Goal: Transaction & Acquisition: Purchase product/service

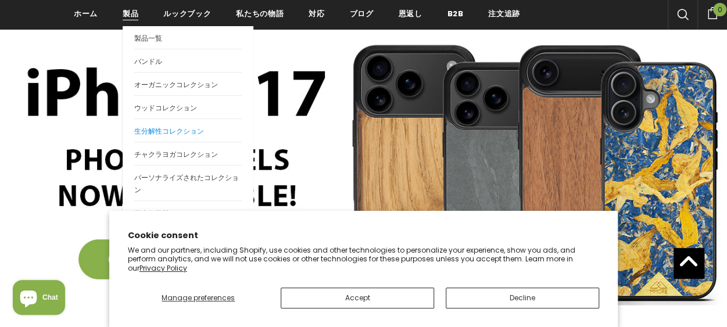
click at [165, 133] on span "生分解性コレクション" at bounding box center [169, 131] width 70 height 10
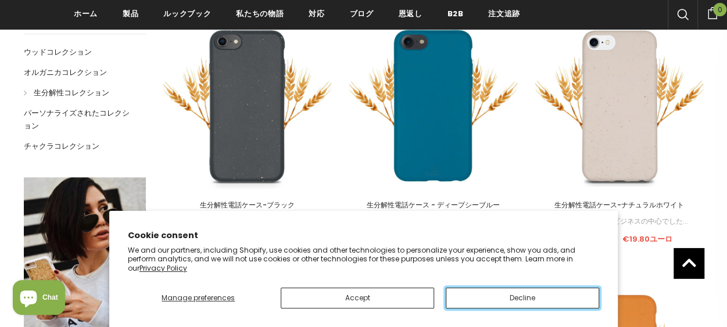
click at [516, 298] on button "Decline" at bounding box center [522, 298] width 153 height 21
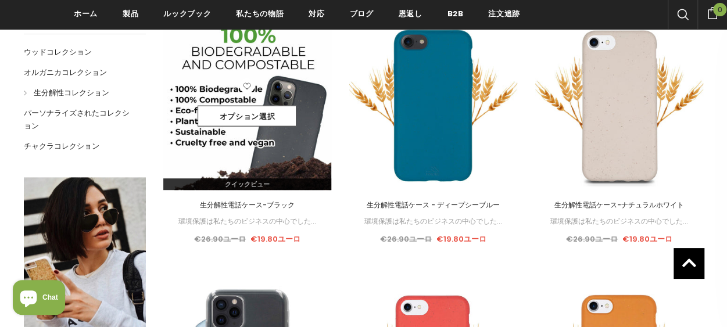
drag, startPoint x: 251, startPoint y: 123, endPoint x: 224, endPoint y: 155, distance: 41.2
drag, startPoint x: 224, startPoint y: 155, endPoint x: 213, endPoint y: 119, distance: 37.9
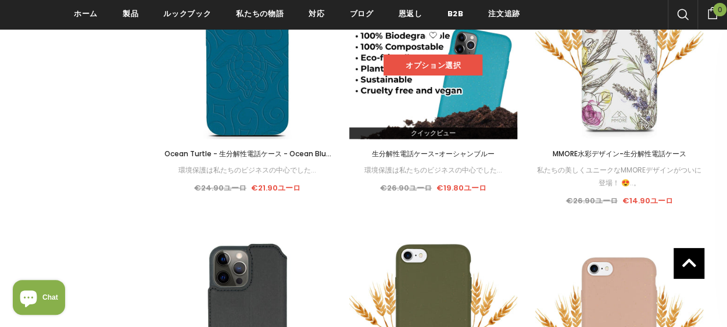
scroll to position [1046, 0]
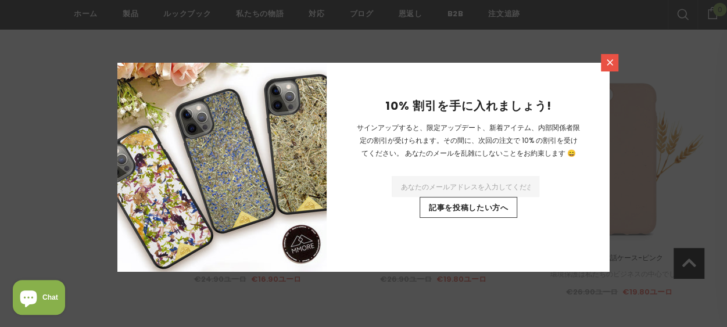
click at [604, 63] on link at bounding box center [609, 62] width 17 height 17
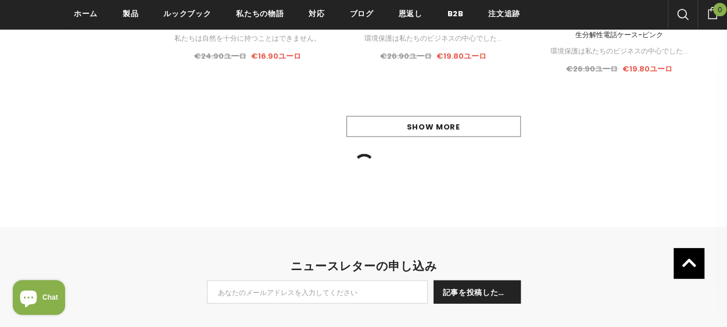
scroll to position [1279, 0]
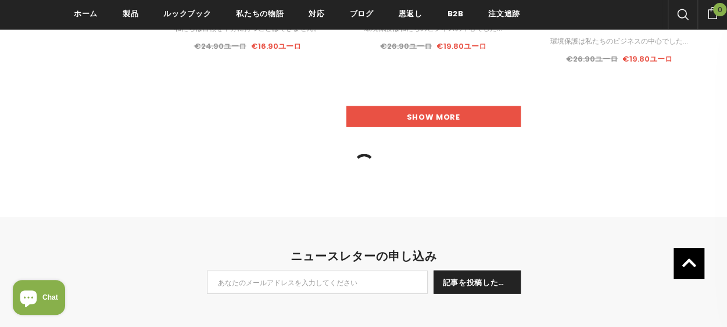
click at [456, 119] on link "Show more" at bounding box center [433, 116] width 174 height 21
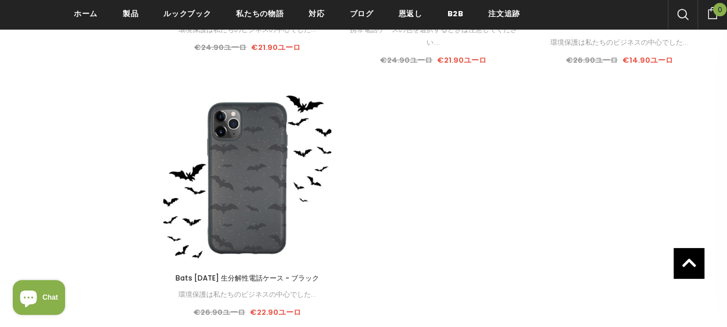
scroll to position [1570, 0]
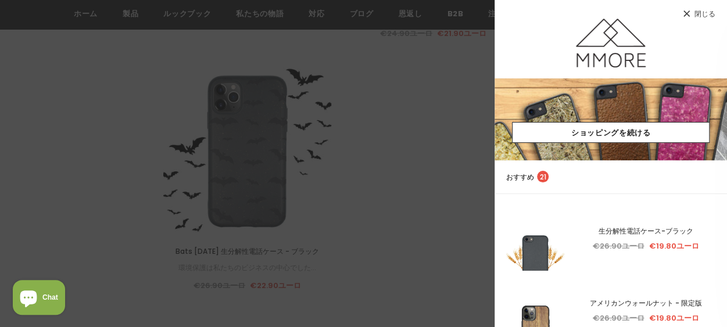
click at [706, 8] on link "閉じる" at bounding box center [611, 9] width 233 height 19
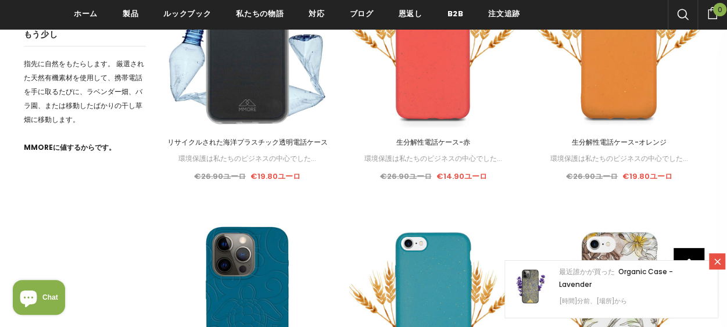
scroll to position [523, 0]
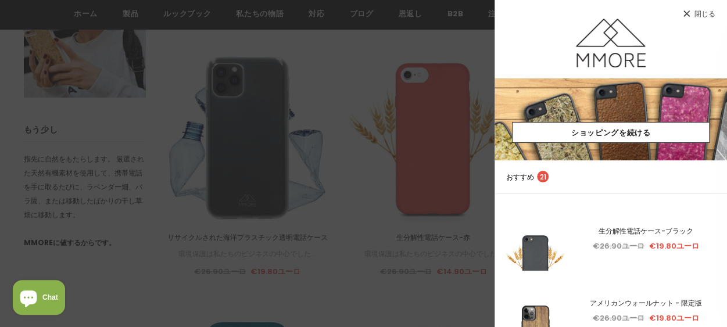
click at [695, 15] on span "閉じる" at bounding box center [705, 13] width 21 height 7
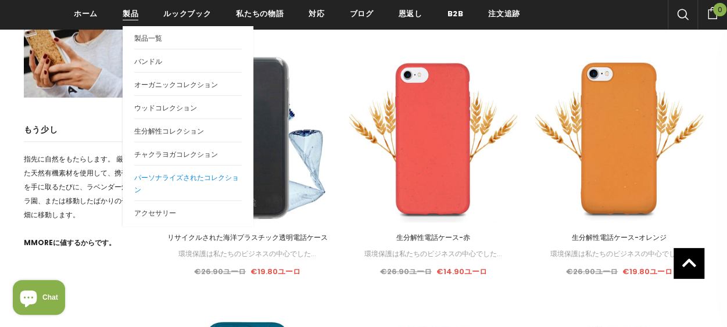
click at [151, 177] on span "パーソナライズされたコレクション" at bounding box center [186, 184] width 105 height 22
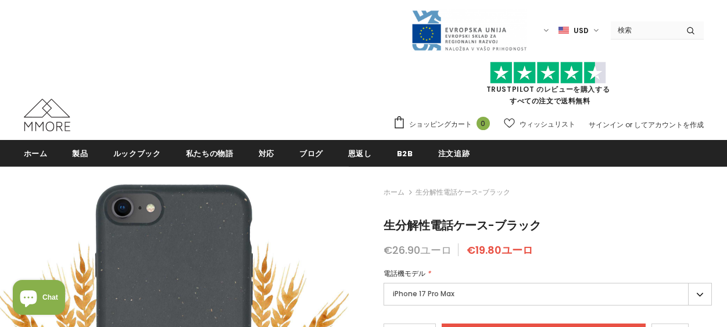
type input "Add to cart"
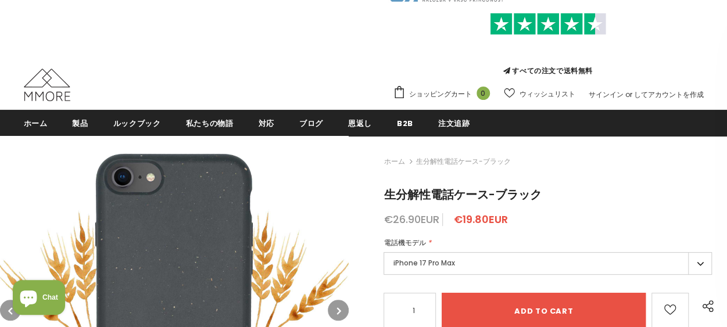
scroll to position [116, 0]
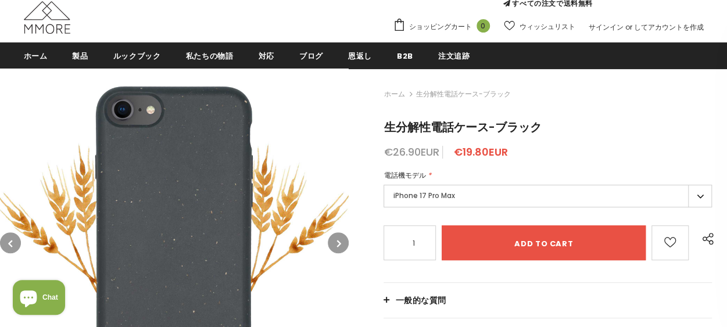
click at [453, 192] on label "iPhone 17 Pro Max" at bounding box center [548, 196] width 328 height 23
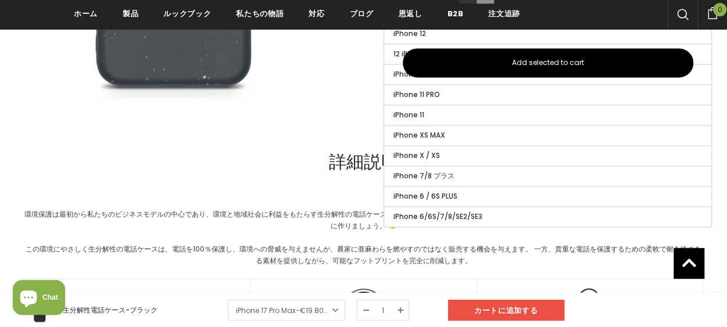
scroll to position [814, 0]
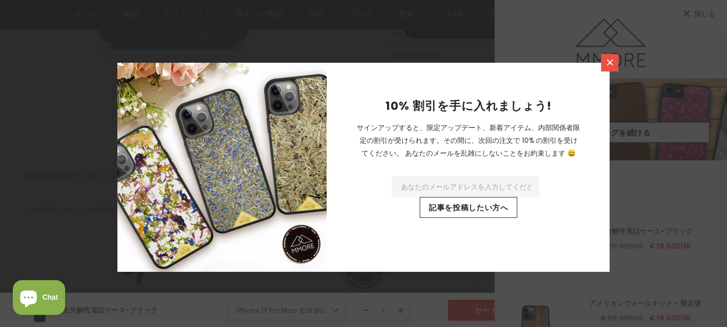
click at [606, 62] on icon at bounding box center [610, 63] width 10 height 10
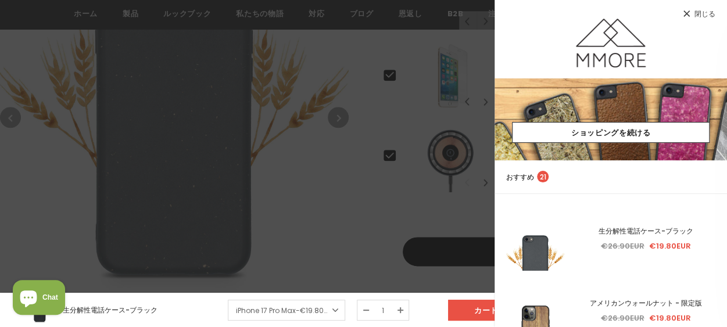
scroll to position [581, 0]
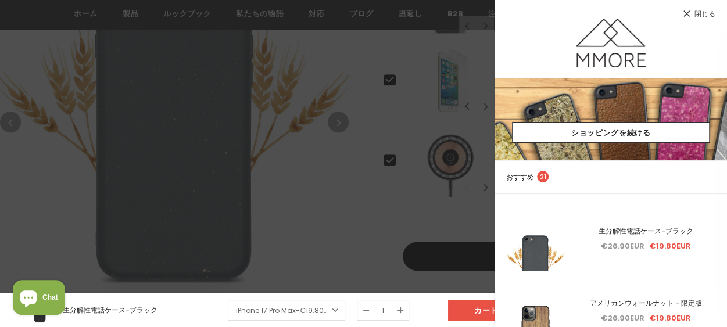
click at [705, 12] on span "閉じる" at bounding box center [705, 13] width 21 height 7
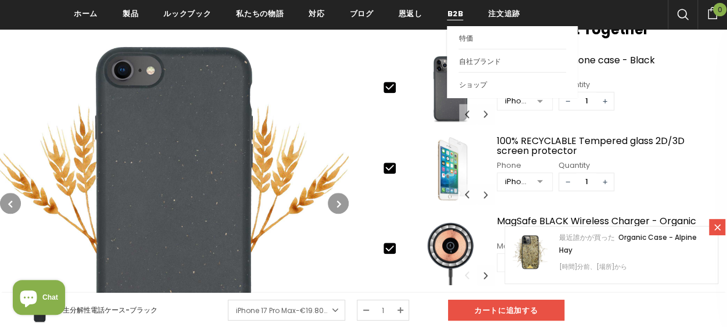
scroll to position [465, 0]
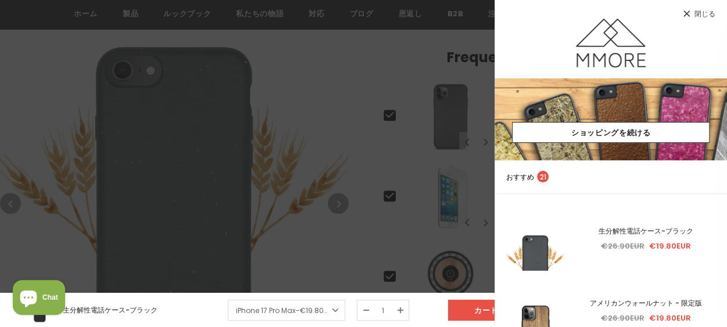
click at [699, 5] on link "閉じる" at bounding box center [611, 9] width 233 height 19
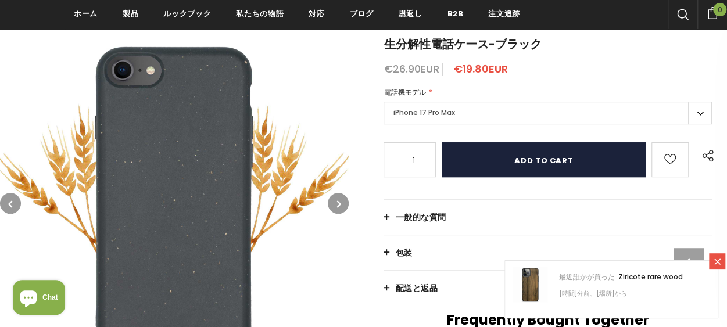
scroll to position [235, 0]
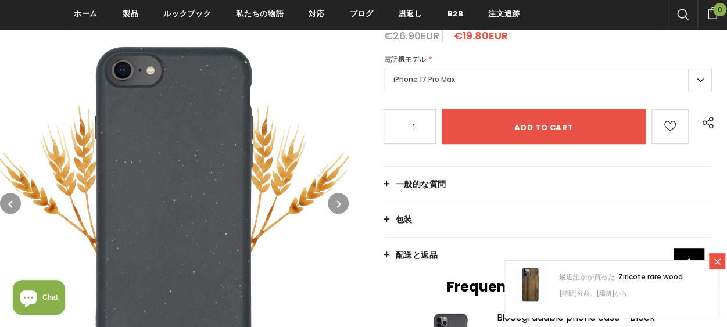
click at [488, 78] on label "iPhone 17 Pro Max" at bounding box center [548, 80] width 328 height 23
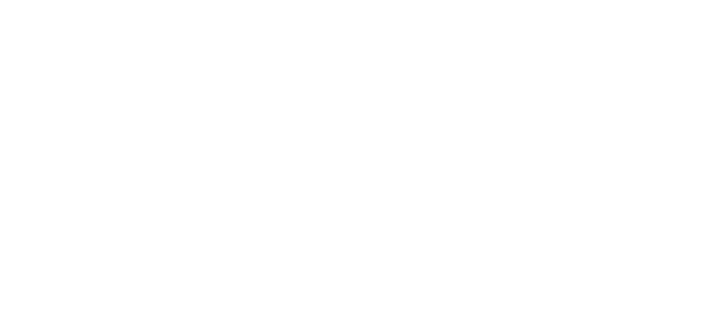
type input "Add to cart"
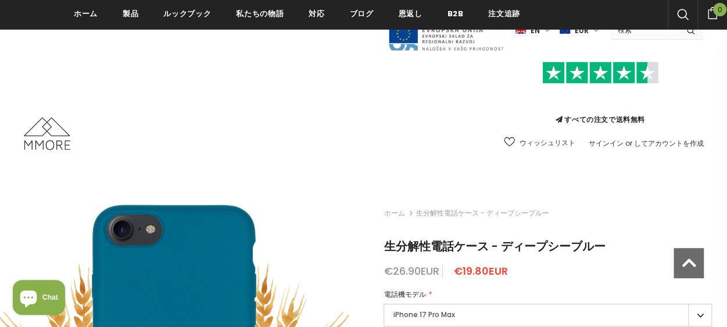
scroll to position [174, 0]
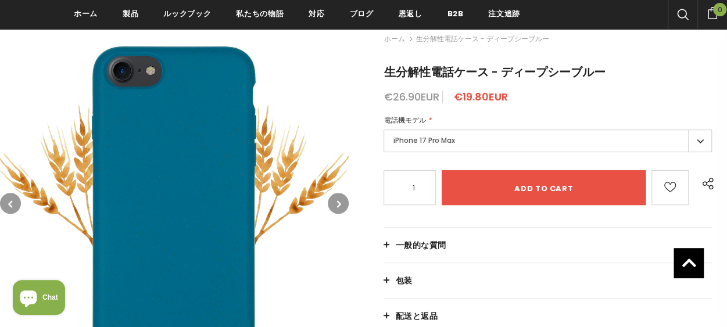
click at [493, 142] on label "iPhone 17 Pro Max" at bounding box center [548, 141] width 328 height 23
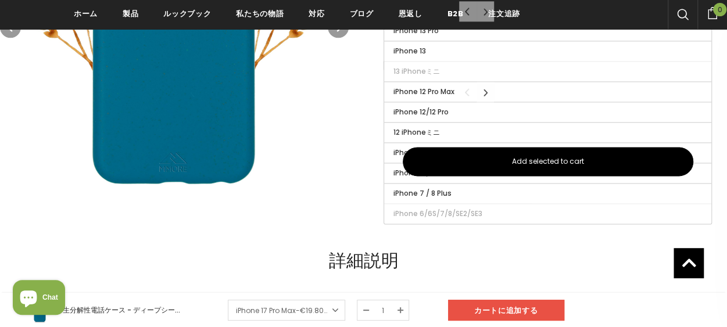
scroll to position [698, 0]
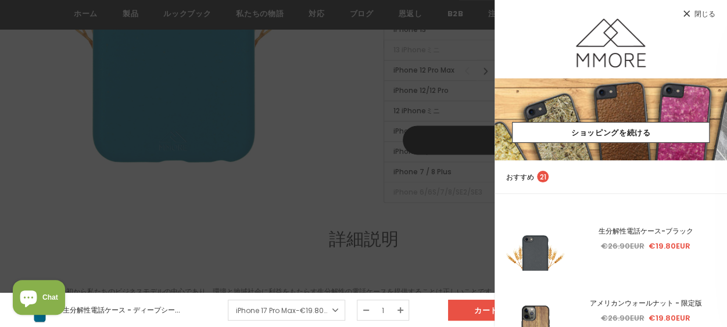
click at [708, 11] on span "閉じる" at bounding box center [705, 13] width 21 height 7
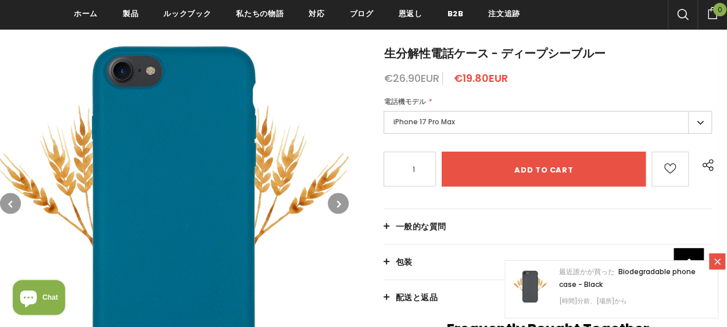
scroll to position [174, 0]
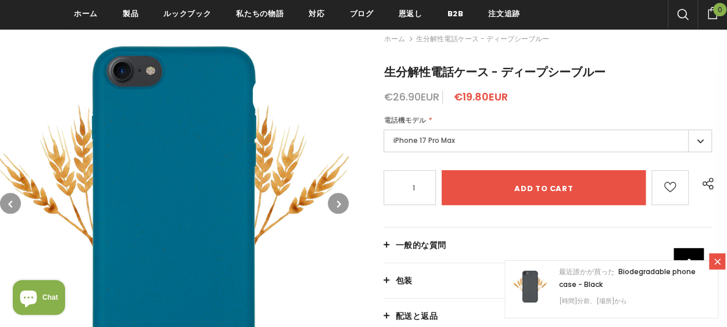
click at [543, 146] on label "iPhone 17 Pro Max" at bounding box center [548, 141] width 328 height 23
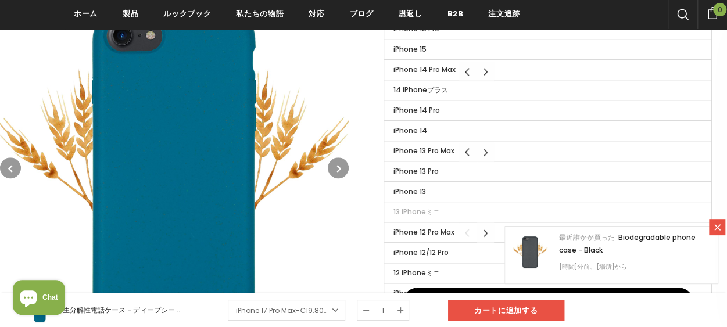
scroll to position [639, 0]
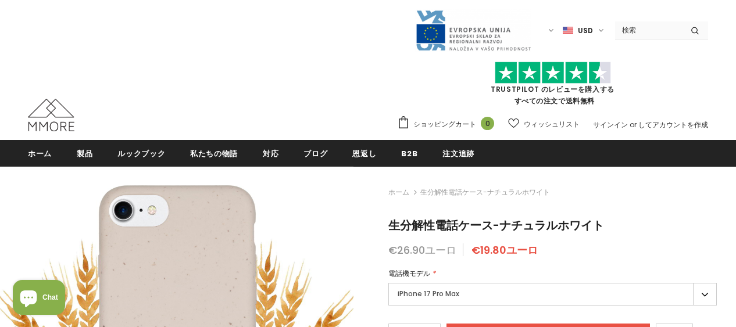
type input "Add to cart"
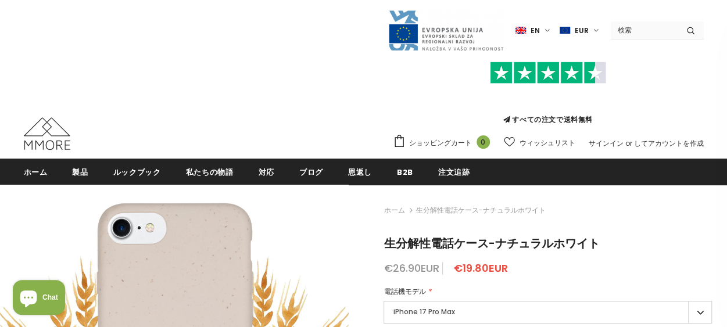
scroll to position [174, 0]
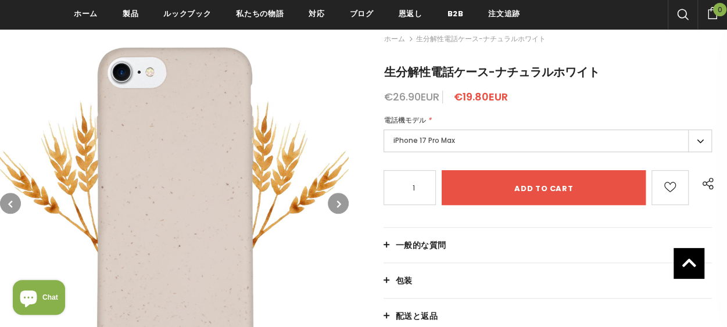
click at [464, 138] on label "iPhone 17 Pro Max" at bounding box center [548, 141] width 328 height 23
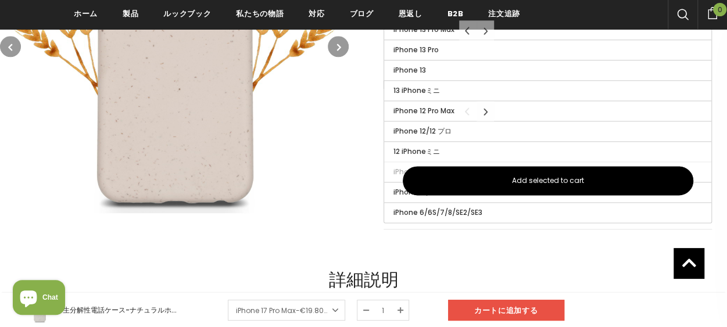
scroll to position [639, 0]
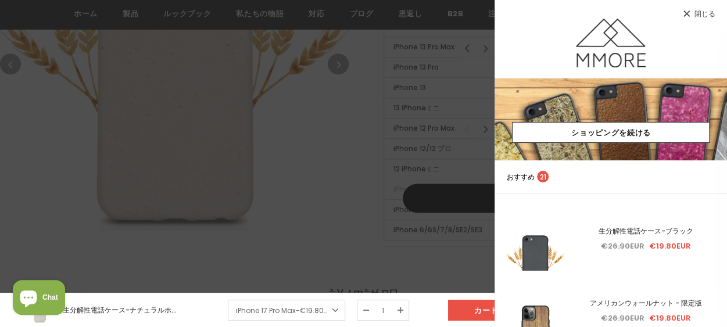
click at [717, 10] on link "閉じる" at bounding box center [611, 9] width 233 height 19
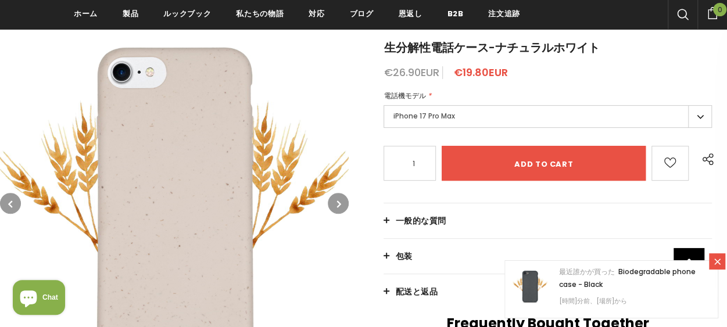
scroll to position [116, 0]
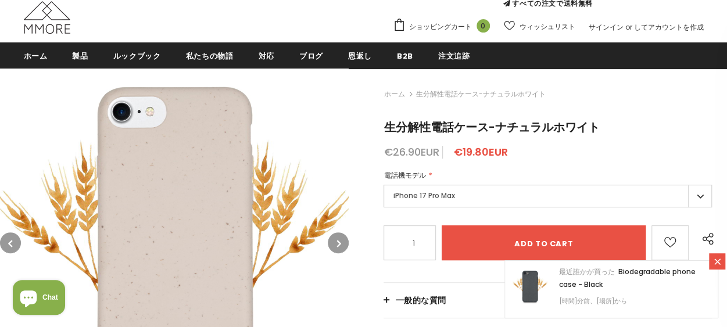
click at [460, 191] on label "iPhone 17 Pro Max" at bounding box center [548, 196] width 328 height 23
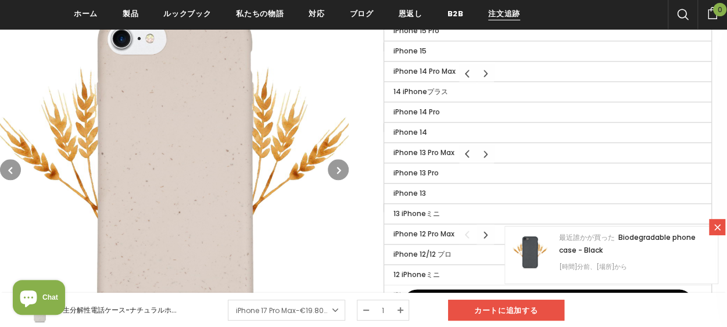
scroll to position [523, 0]
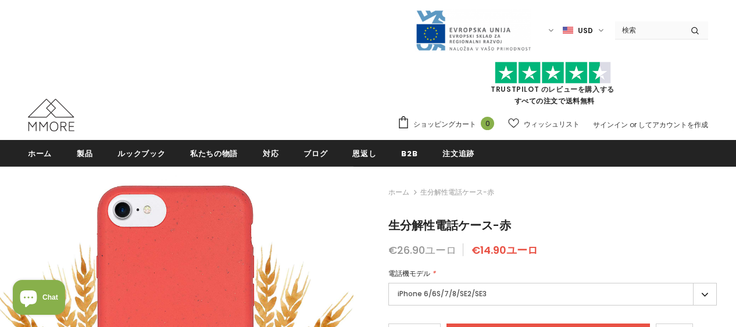
type input "Add to cart"
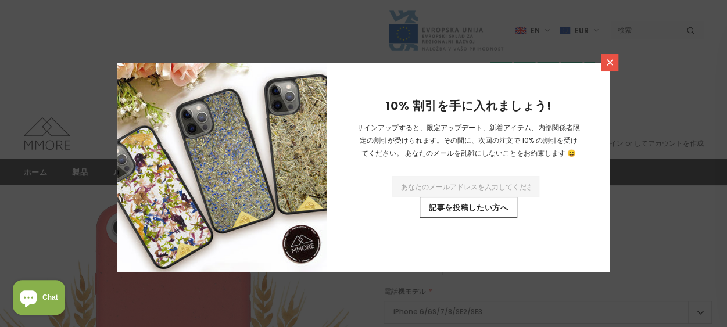
click at [609, 65] on icon at bounding box center [610, 63] width 10 height 10
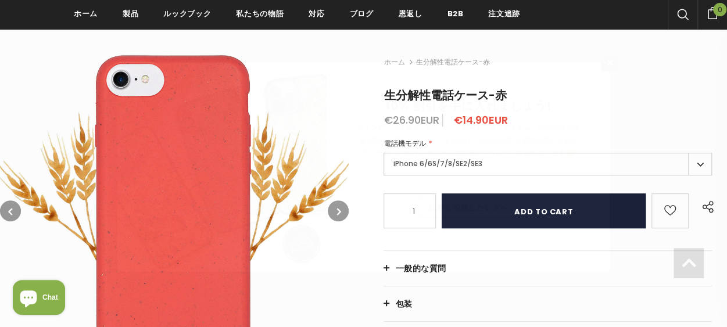
scroll to position [174, 0]
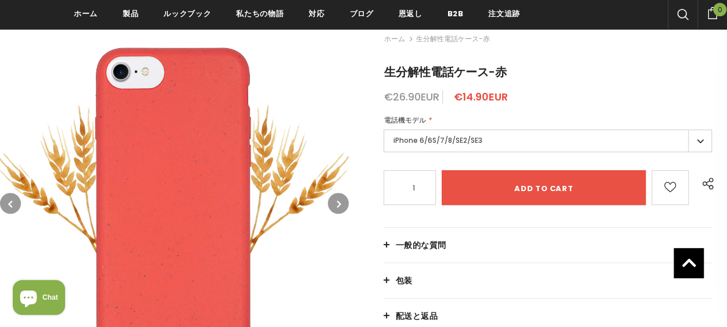
click at [450, 139] on label "iPhone 6/6S/7/8/SE2/SE3" at bounding box center [548, 141] width 328 height 23
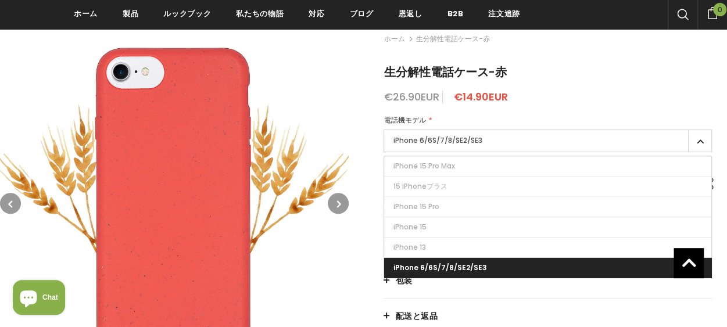
click at [450, 139] on label "iPhone 6/6S/7/8/SE2/SE3" at bounding box center [548, 141] width 328 height 23
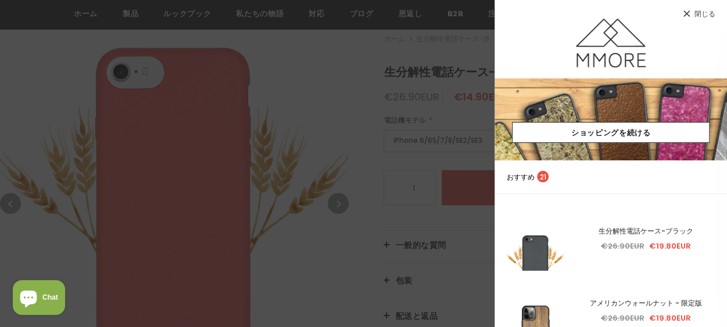
click at [702, 13] on span "閉じる" at bounding box center [705, 13] width 21 height 7
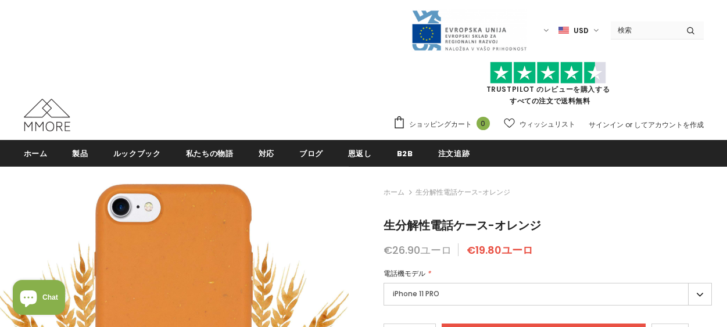
type input "Add to cart"
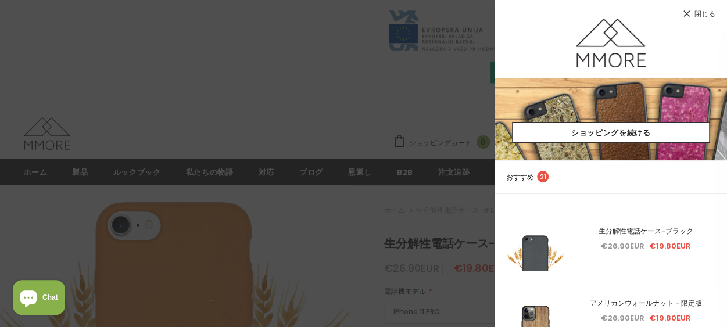
click at [714, 12] on span "閉じる" at bounding box center [705, 13] width 21 height 7
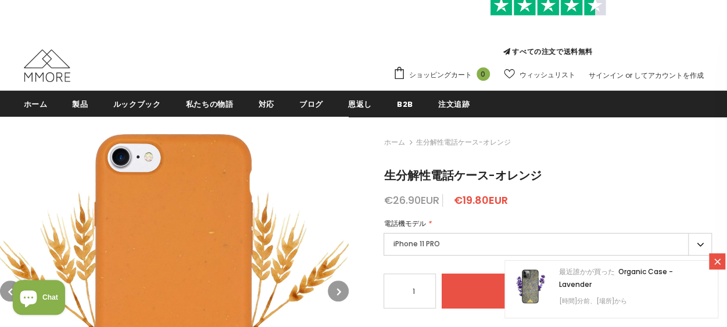
scroll to position [174, 0]
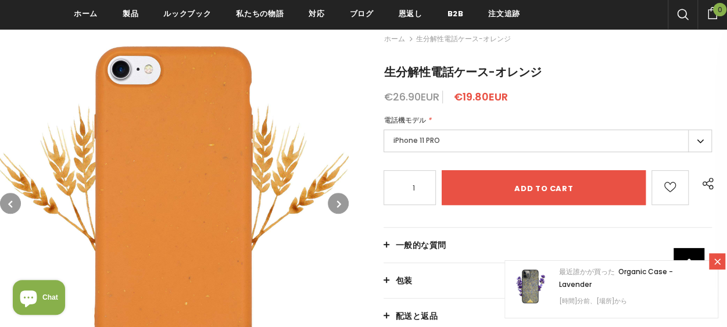
click at [496, 138] on label "iPhone 11 PRO" at bounding box center [548, 141] width 328 height 23
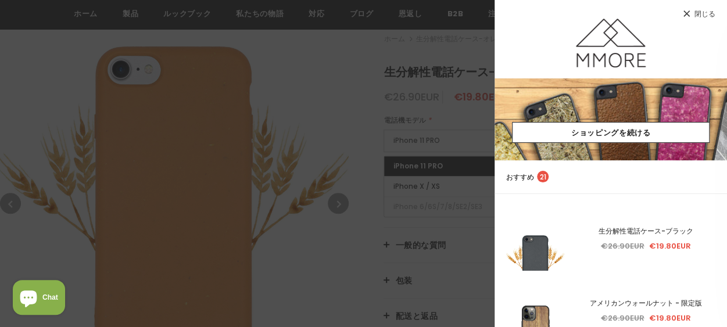
click at [702, 11] on span "閉じる" at bounding box center [705, 13] width 21 height 7
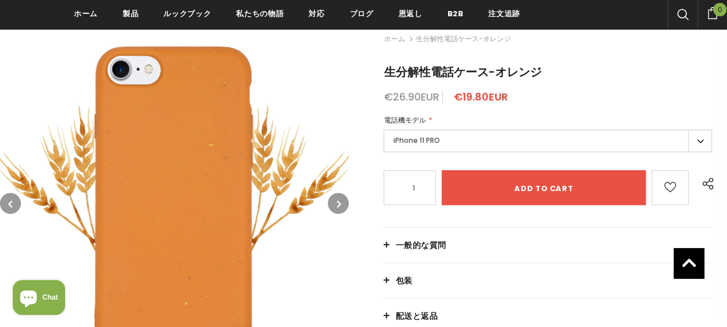
click at [472, 144] on label "iPhone 11 PRO" at bounding box center [548, 141] width 328 height 23
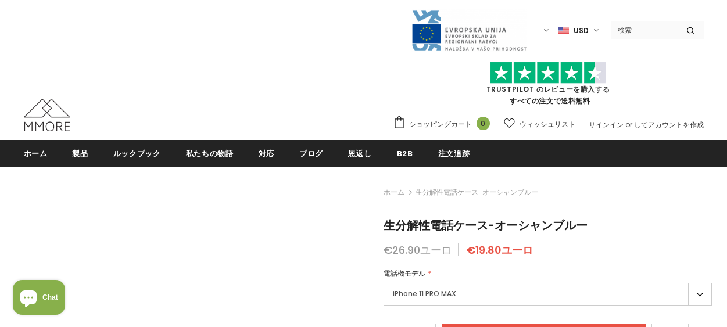
type input "Add to cart"
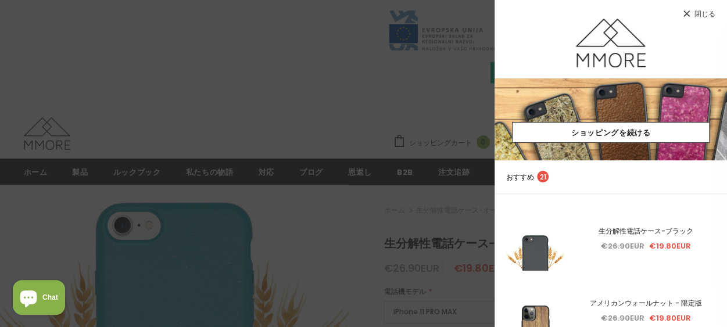
click at [705, 15] on span "閉じる" at bounding box center [705, 13] width 21 height 7
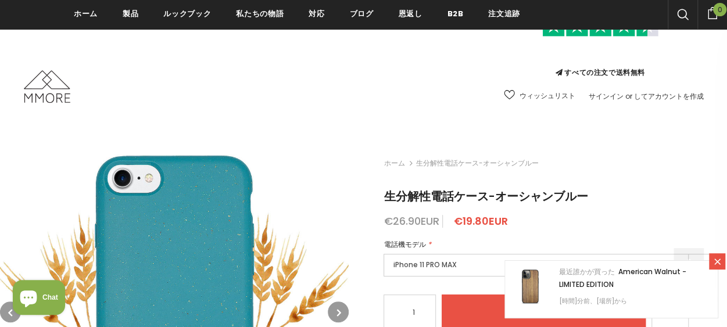
scroll to position [174, 0]
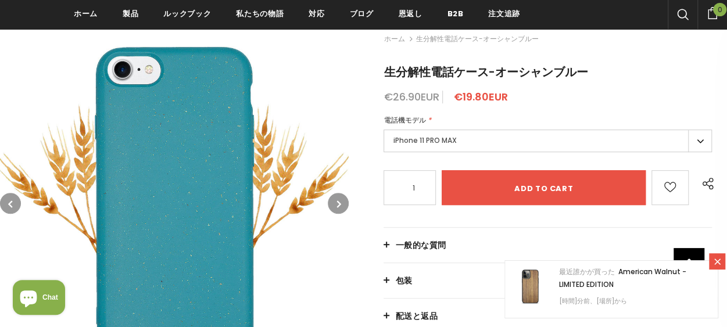
click at [467, 145] on label "iPhone 11 PRO MAX" at bounding box center [548, 141] width 328 height 23
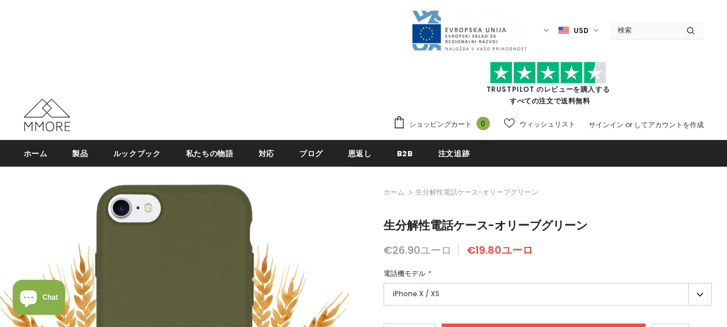
type input "Add to cart"
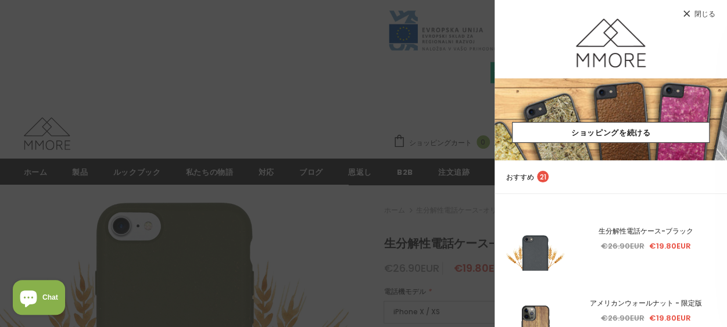
click at [703, 12] on span "閉じる" at bounding box center [705, 13] width 21 height 7
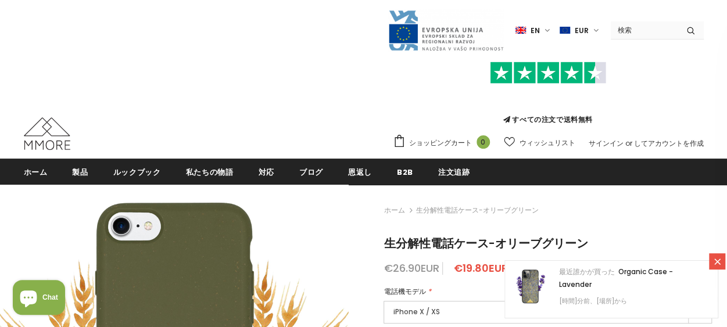
scroll to position [116, 0]
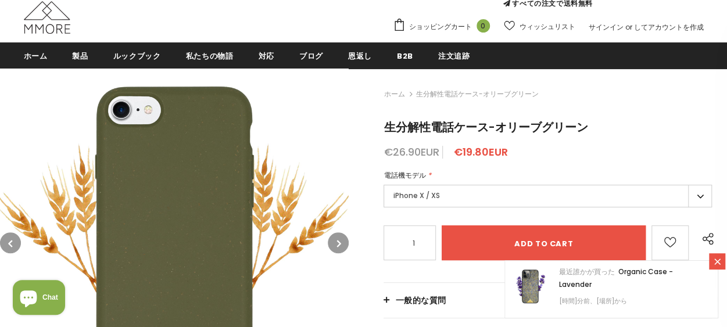
click at [442, 198] on label "iPhone X / XS" at bounding box center [548, 196] width 328 height 23
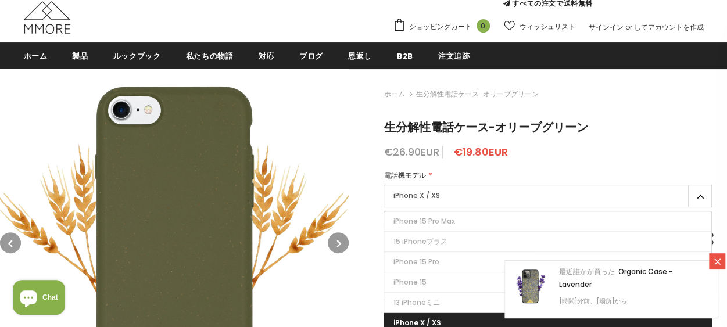
scroll to position [174, 0]
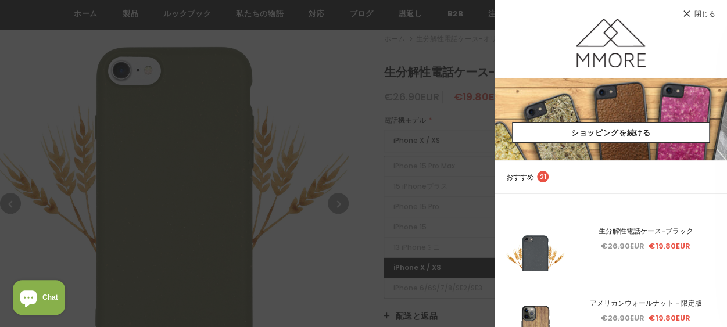
click at [692, 14] on link "閉じる" at bounding box center [611, 9] width 233 height 19
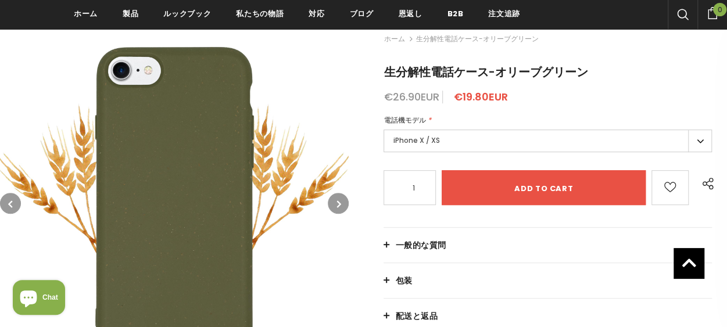
click at [452, 144] on label "iPhone X / XS" at bounding box center [548, 141] width 328 height 23
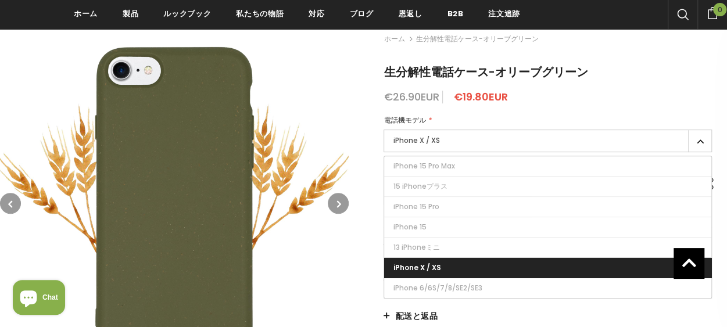
click at [452, 143] on label "iPhone X / XS" at bounding box center [548, 141] width 328 height 23
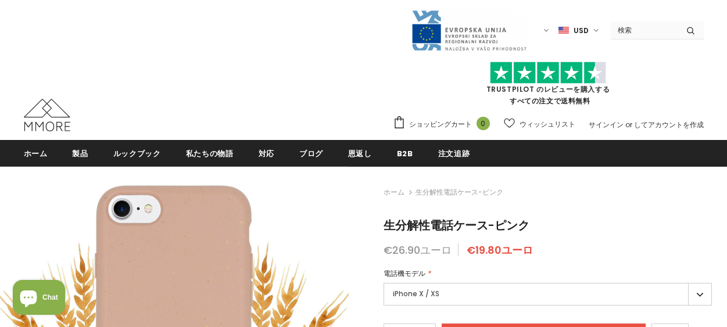
type input "Add to cart"
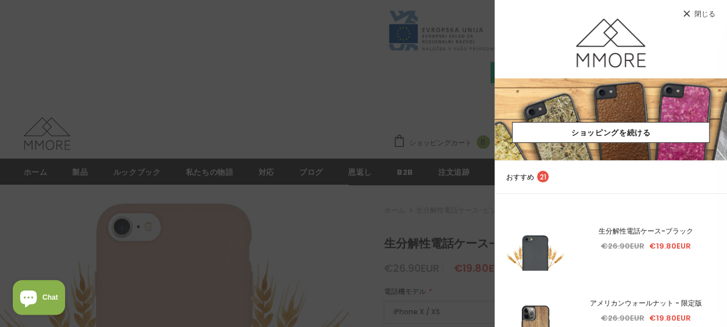
click at [704, 10] on span "閉じる" at bounding box center [705, 13] width 21 height 7
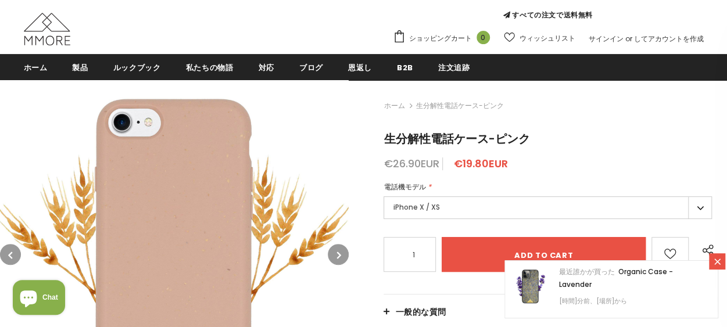
scroll to position [174, 0]
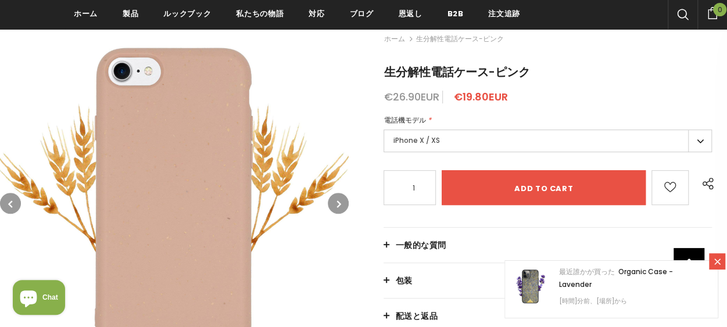
click at [470, 144] on label "iPhone X / XS" at bounding box center [548, 141] width 328 height 23
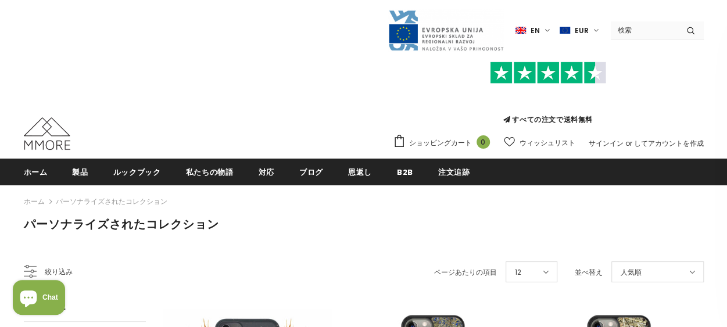
scroll to position [174, 0]
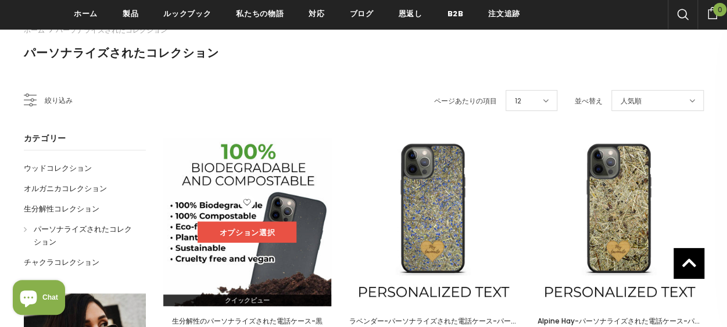
drag, startPoint x: 274, startPoint y: 206, endPoint x: 243, endPoint y: 228, distance: 38.4
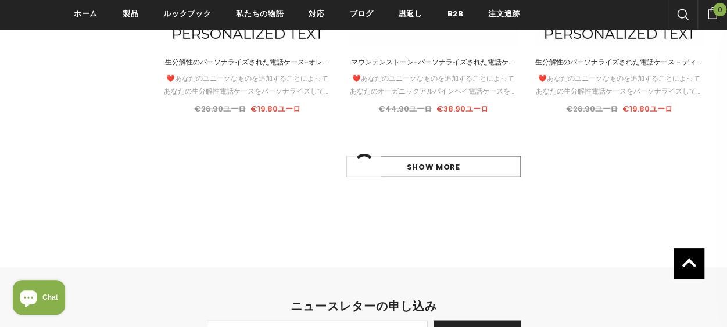
scroll to position [1279, 0]
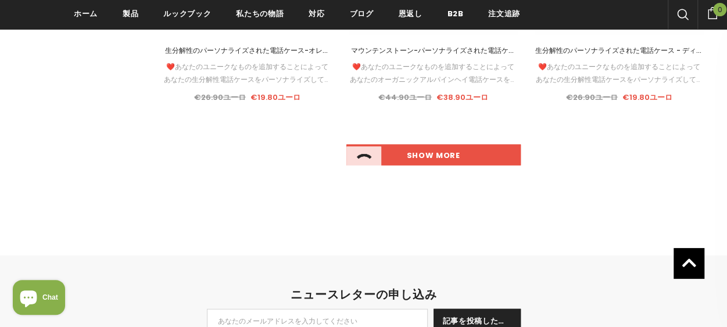
click at [428, 159] on link "Show more" at bounding box center [433, 155] width 174 height 21
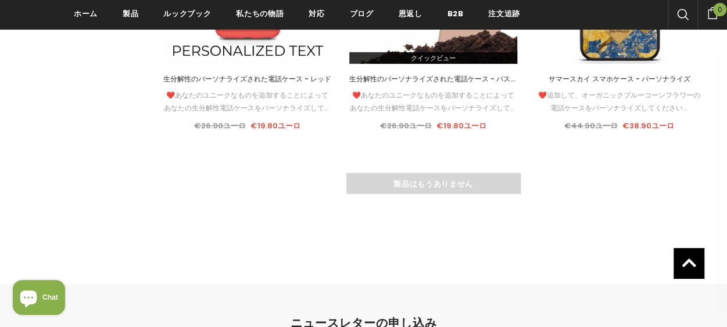
scroll to position [1860, 0]
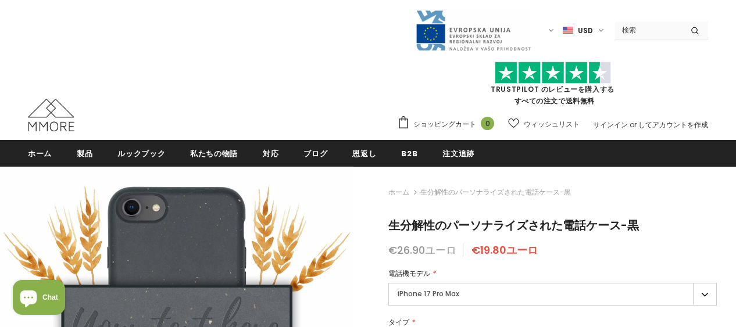
type input "Add to cart"
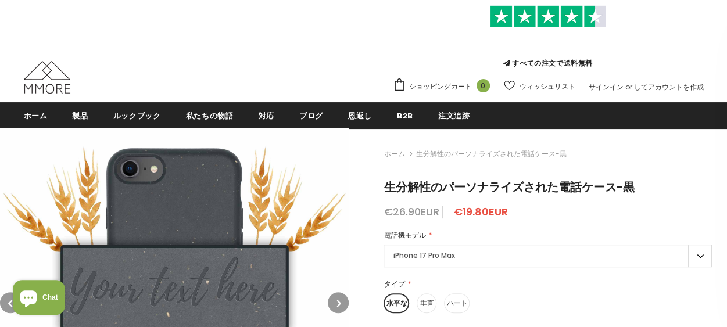
scroll to position [116, 0]
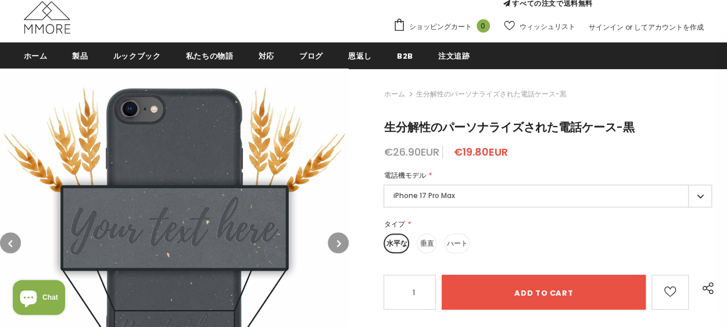
click at [463, 196] on label "iPhone 17 Pro Max" at bounding box center [548, 196] width 328 height 23
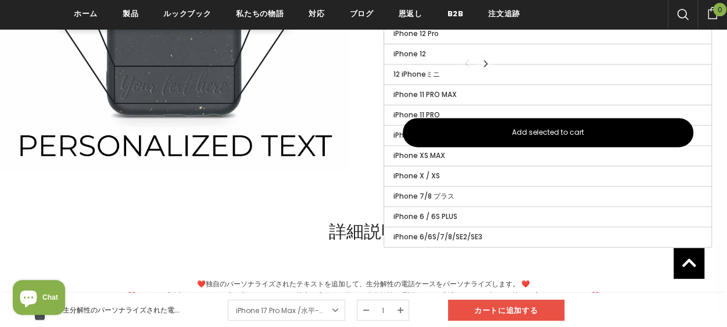
scroll to position [756, 0]
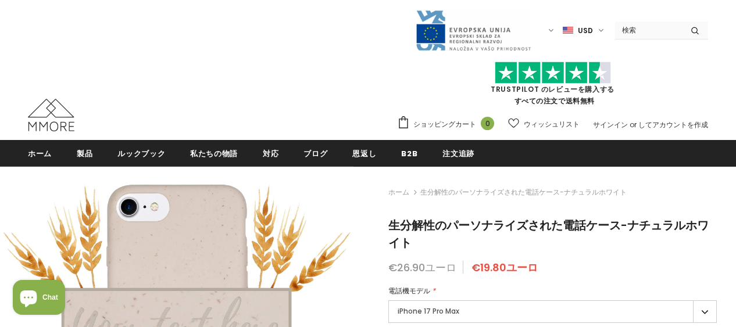
type input "Add to cart"
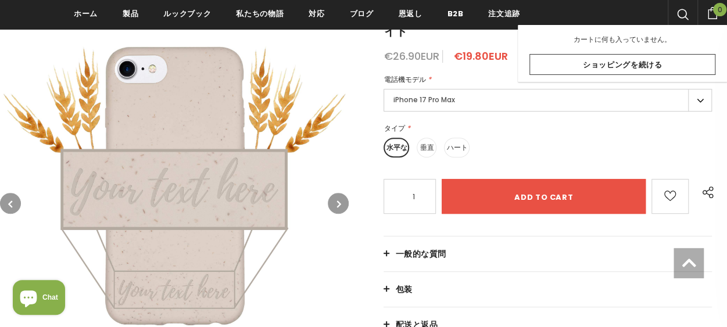
scroll to position [235, 0]
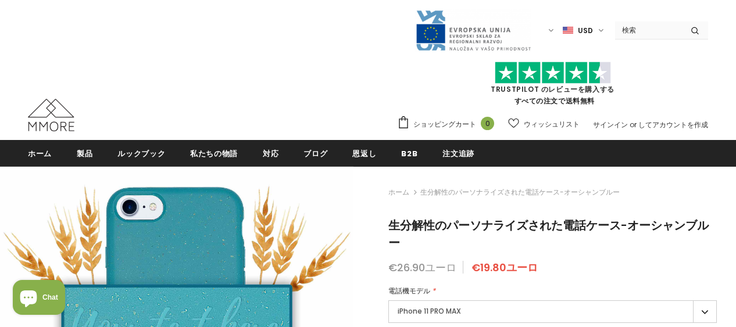
type input "Add to cart"
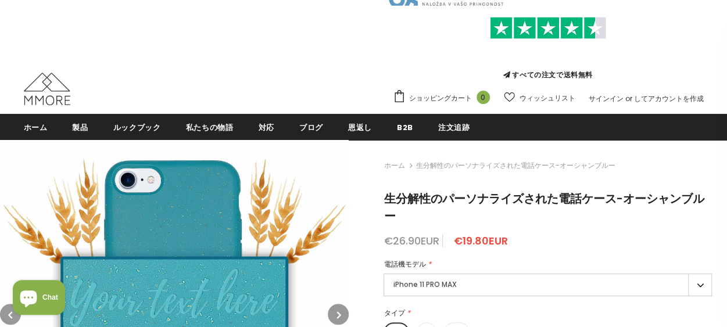
scroll to position [116, 0]
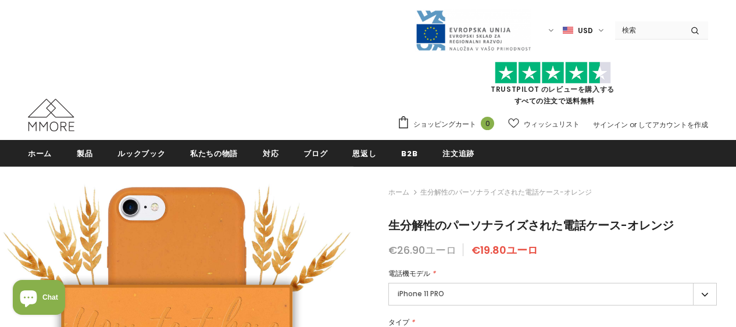
type input "Add to cart"
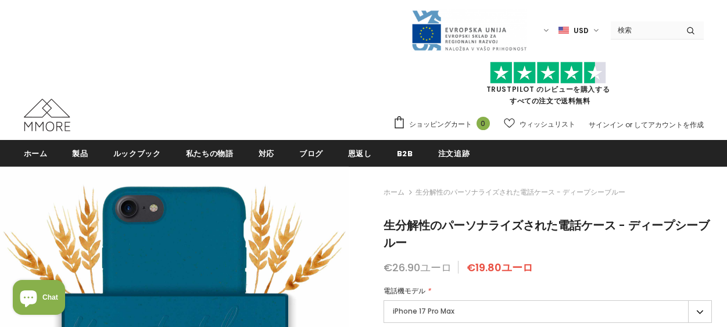
type input "Add to cart"
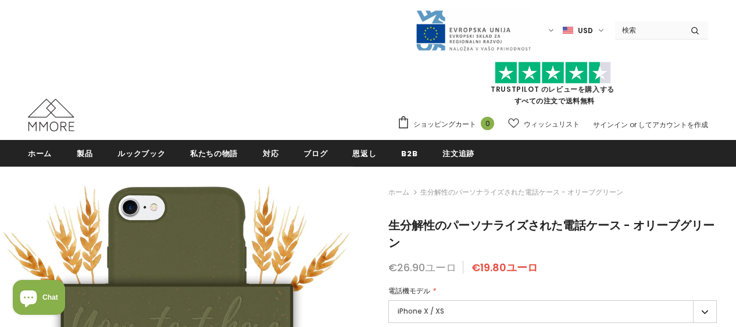
type input "Add to cart"
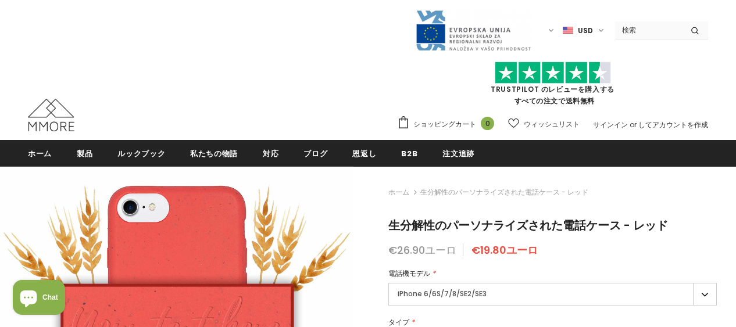
type input "Add to cart"
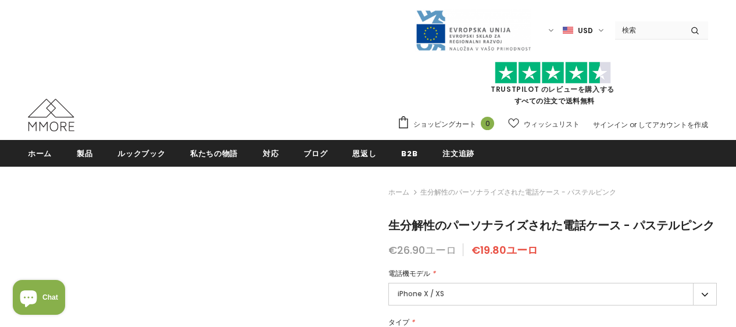
type input "Add to cart"
